Goal: Task Accomplishment & Management: Use online tool/utility

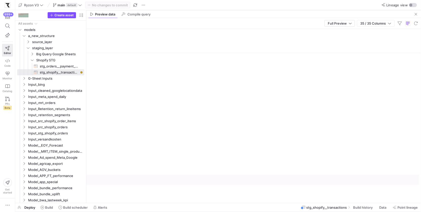
scroll to position [0, 1341]
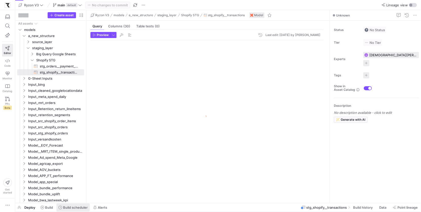
click at [79, 208] on span "Build scheduler" at bounding box center [75, 207] width 25 height 4
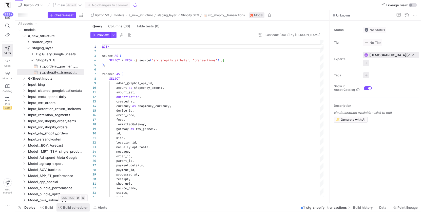
scroll to position [46, 0]
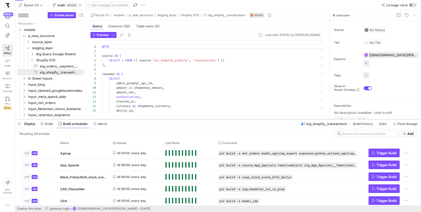
drag, startPoint x: 166, startPoint y: 120, endPoint x: 172, endPoint y: 69, distance: 51.2
click at [172, 118] on div at bounding box center [218, 119] width 406 height 2
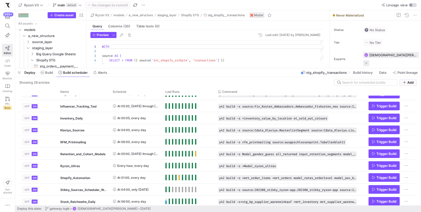
scroll to position [0, 0]
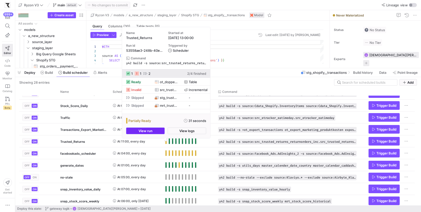
click at [159, 132] on span "button" at bounding box center [145, 131] width 38 height 6
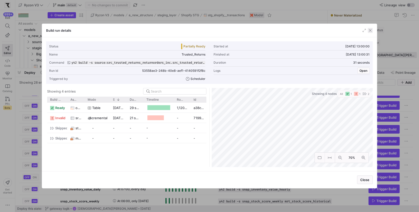
click at [371, 29] on span "button" at bounding box center [370, 30] width 5 height 5
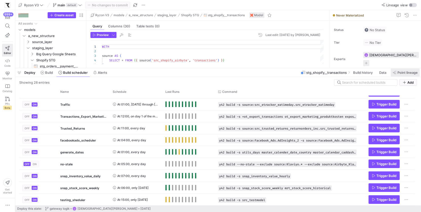
click at [409, 73] on span "Point lineage" at bounding box center [407, 72] width 20 height 4
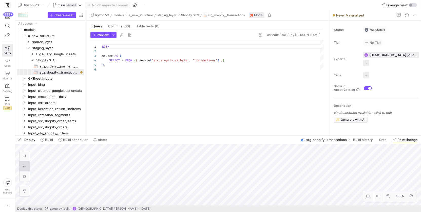
drag, startPoint x: 119, startPoint y: 68, endPoint x: 120, endPoint y: 137, distance: 68.6
click at [120, 136] on div at bounding box center [218, 135] width 406 height 2
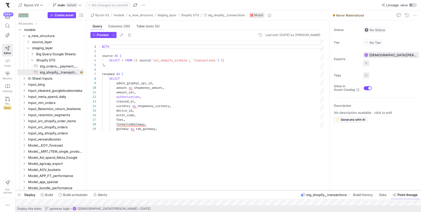
drag, startPoint x: 65, startPoint y: 136, endPoint x: 62, endPoint y: 190, distance: 53.8
click at [62, 190] on div at bounding box center [218, 190] width 406 height 2
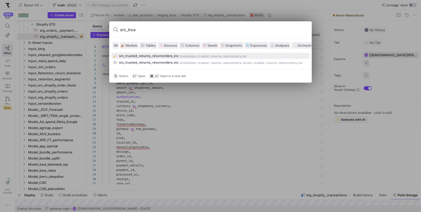
type input "src_trus"
click at [150, 56] on div "src_trusted_returns_returnorders_inc" at bounding box center [148, 56] width 59 height 4
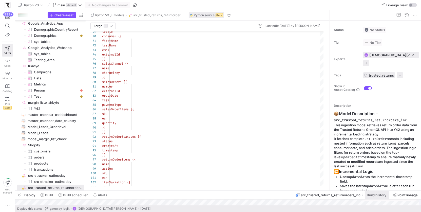
click at [374, 197] on span at bounding box center [377, 195] width 25 height 8
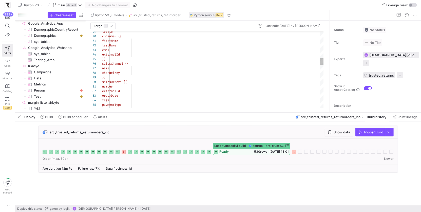
drag, startPoint x: 242, startPoint y: 190, endPoint x: 250, endPoint y: 112, distance: 78.4
click at [250, 112] on div at bounding box center [218, 112] width 406 height 2
click at [70, 117] on span "Build scheduler" at bounding box center [75, 117] width 25 height 4
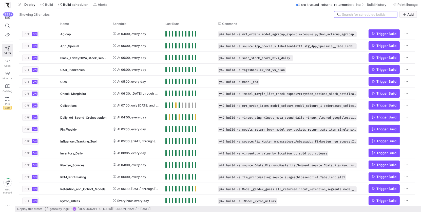
drag, startPoint x: 210, startPoint y: 112, endPoint x: 240, endPoint y: -15, distance: 130.4
click at [240, 0] on html "999+ Editor Code Monitor Catalog PRs Beta Get started Ryzon V3 main default No …" at bounding box center [210, 106] width 421 height 212
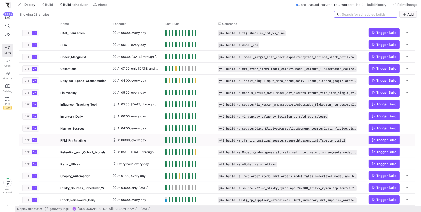
scroll to position [54, 0]
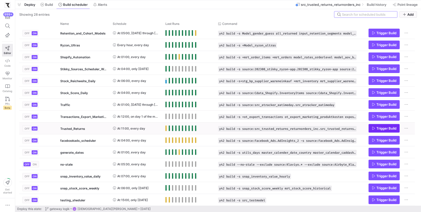
click at [373, 129] on icon "Press SPACE to select this row." at bounding box center [374, 128] width 4 height 4
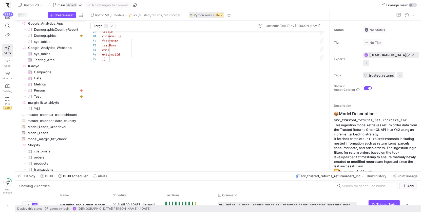
drag, startPoint x: 265, startPoint y: 0, endPoint x: 284, endPoint y: 179, distance: 180.0
click at [284, 172] on div at bounding box center [218, 171] width 406 height 2
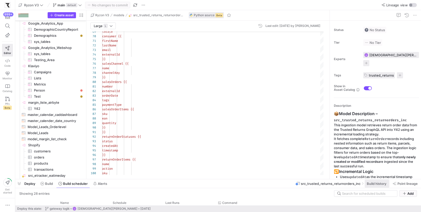
click at [375, 184] on span "Build history" at bounding box center [376, 183] width 19 height 4
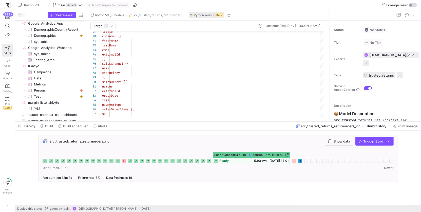
drag, startPoint x: 297, startPoint y: 179, endPoint x: 291, endPoint y: 121, distance: 57.7
click at [291, 121] on div at bounding box center [218, 122] width 406 height 2
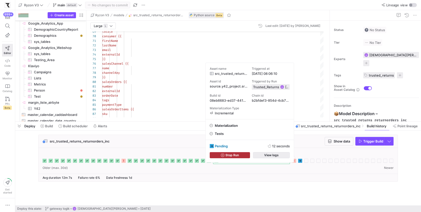
click at [282, 155] on span "button" at bounding box center [271, 155] width 36 height 6
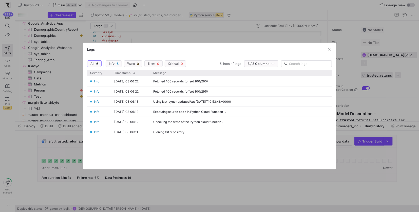
click at [292, 191] on div at bounding box center [209, 106] width 419 height 212
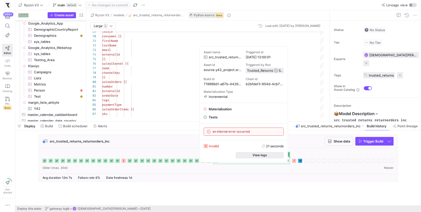
click at [268, 156] on span "button" at bounding box center [260, 155] width 48 height 6
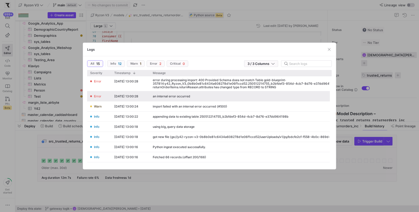
scroll to position [37, 0]
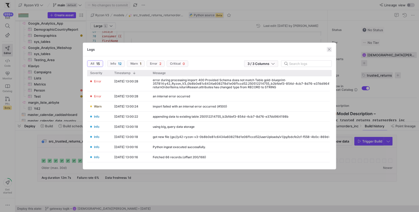
click at [329, 47] on span "button" at bounding box center [329, 49] width 5 height 5
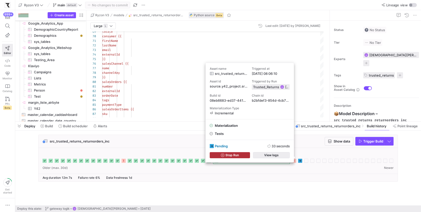
click at [283, 155] on span "button" at bounding box center [271, 155] width 36 height 6
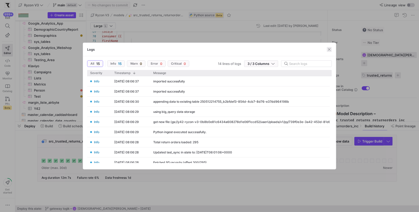
click at [327, 48] on span "button" at bounding box center [329, 49] width 5 height 5
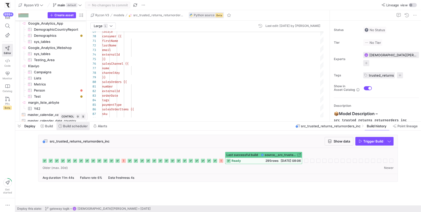
click at [79, 125] on span "Build scheduler" at bounding box center [75, 126] width 25 height 4
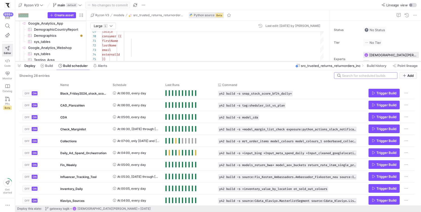
drag, startPoint x: 170, startPoint y: 122, endPoint x: 176, endPoint y: 61, distance: 60.8
click at [176, 61] on div at bounding box center [218, 61] width 406 height 2
